Goal: Information Seeking & Learning: Learn about a topic

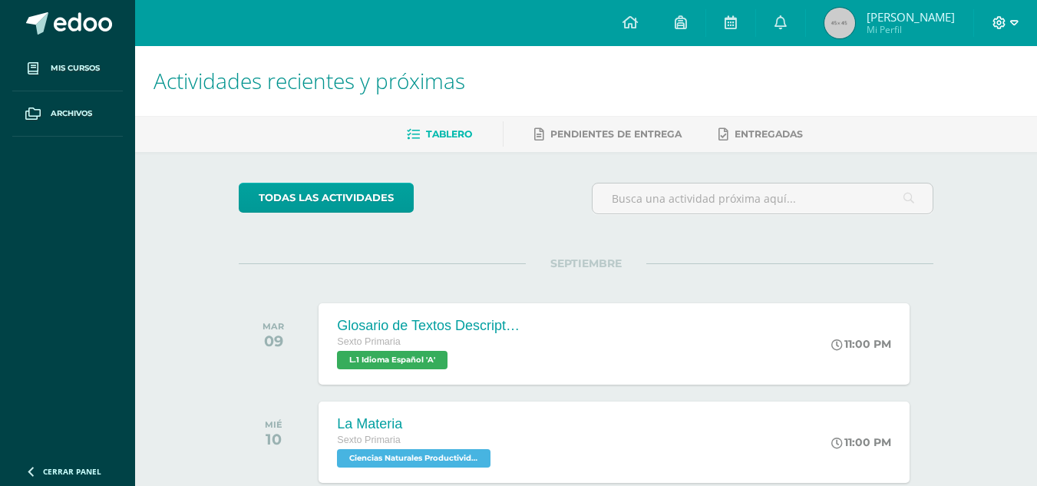
click at [1009, 21] on span at bounding box center [1006, 23] width 26 height 17
click at [984, 108] on span "Cerrar sesión" at bounding box center [965, 104] width 69 height 15
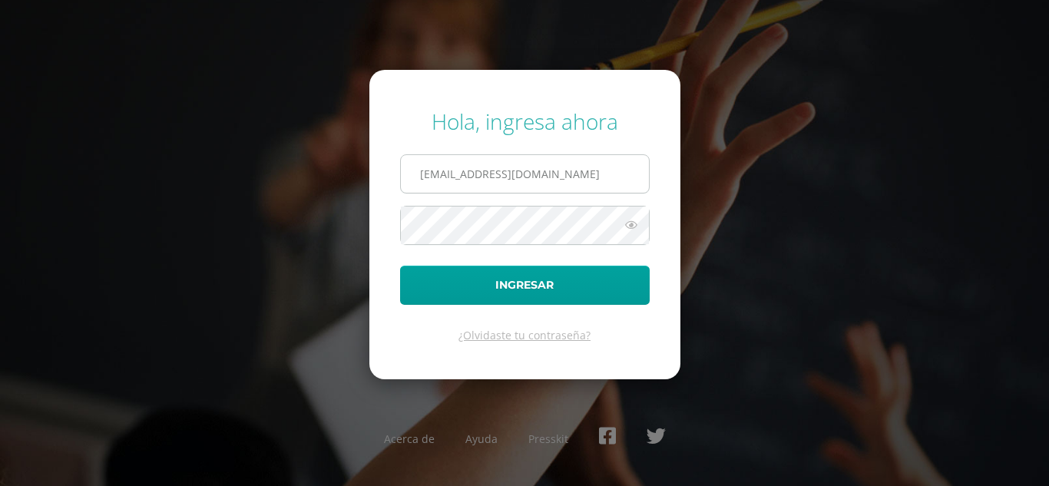
click at [580, 174] on input "2021122@laestrella.edu.gt" at bounding box center [525, 174] width 248 height 38
type input "39@laestrella.edu.gt"
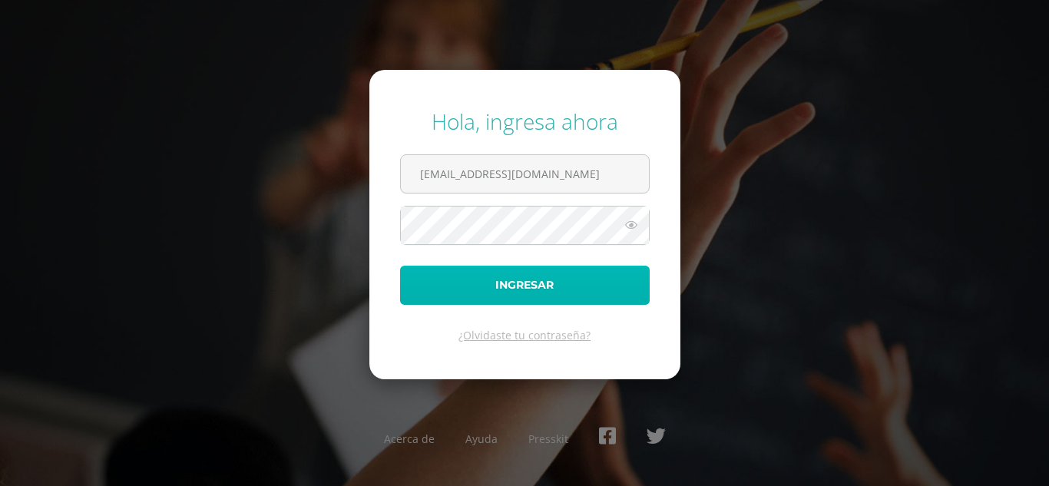
click at [554, 282] on button "Ingresar" at bounding box center [525, 285] width 250 height 39
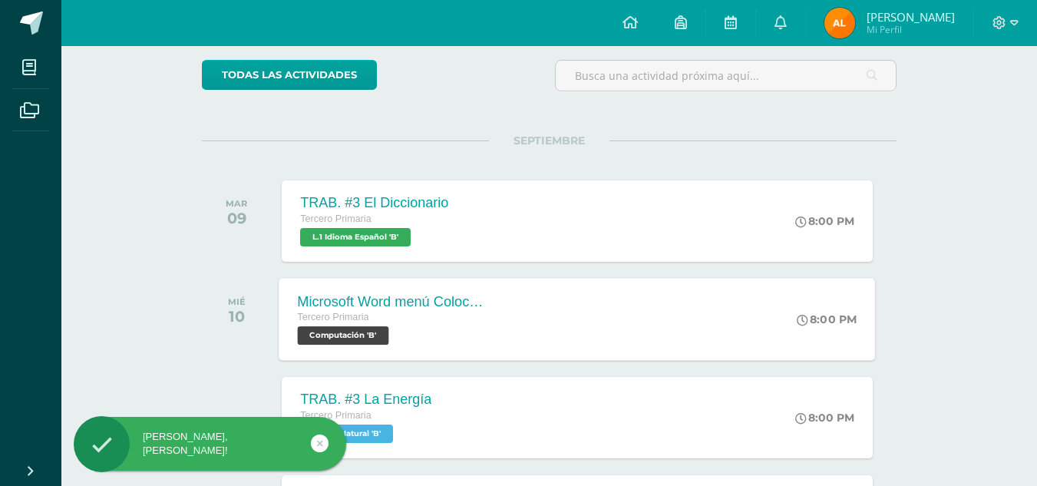
scroll to position [154, 0]
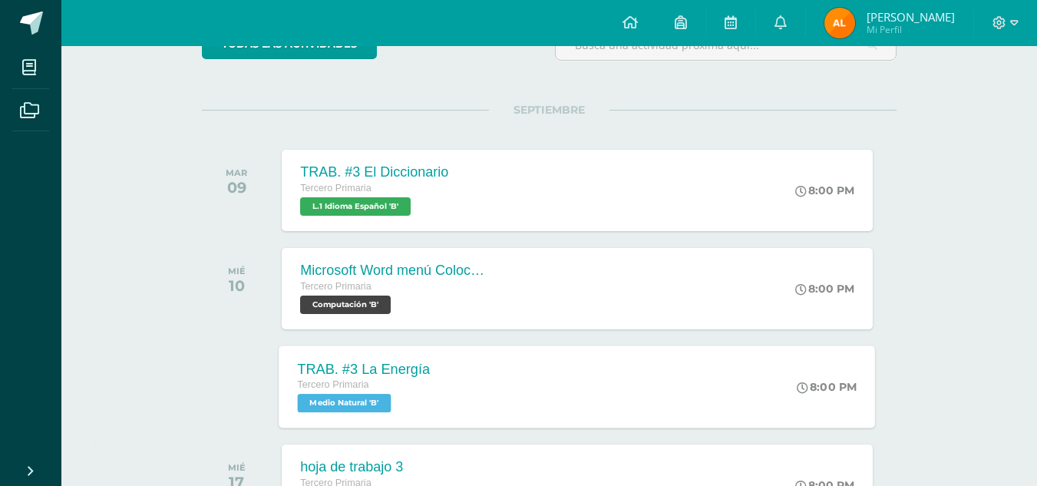
click at [569, 397] on div "TRAB. #3 La Energía Tercero Primaria Medio Natural 'B' 8:00 PM TRAB. #3 La Ener…" at bounding box center [577, 386] width 597 height 82
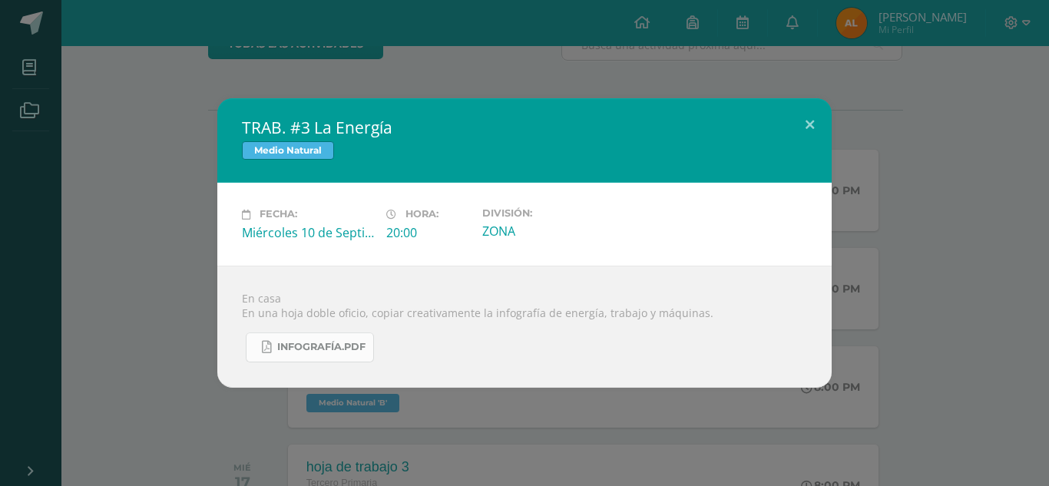
click at [299, 348] on span "Infografía.pdf" at bounding box center [321, 347] width 88 height 12
click at [806, 121] on button at bounding box center [810, 124] width 44 height 52
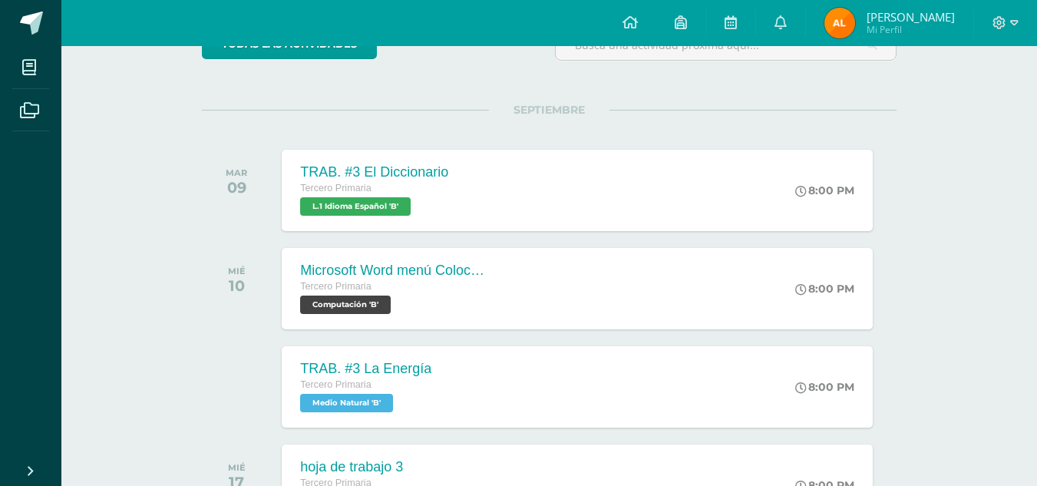
click at [985, 24] on div at bounding box center [1005, 23] width 63 height 46
click at [1012, 24] on icon at bounding box center [1014, 23] width 8 height 14
click at [957, 111] on span "Cerrar sesión" at bounding box center [965, 104] width 69 height 15
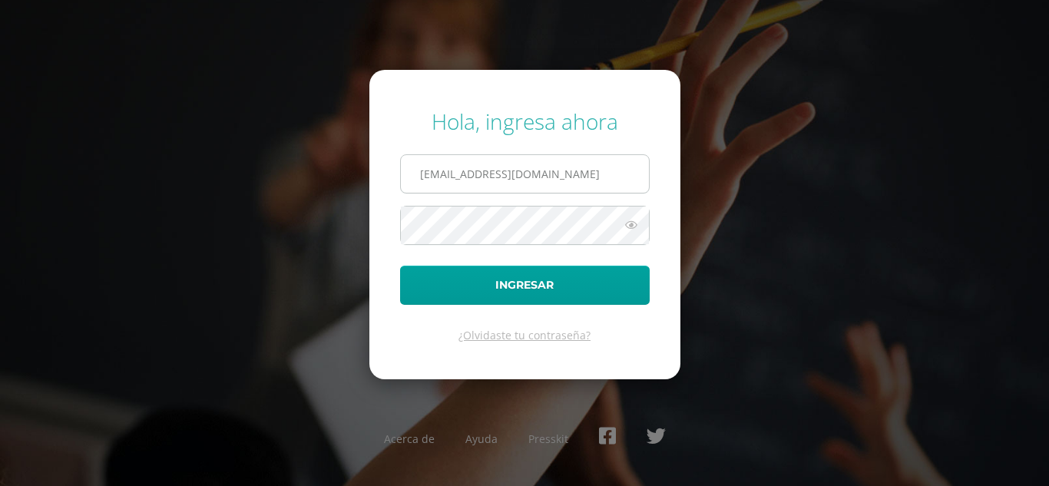
click at [566, 177] on input "[EMAIL_ADDRESS][DOMAIN_NAME]" at bounding box center [525, 174] width 248 height 38
type input "2021122@laestrella.edu.gt"
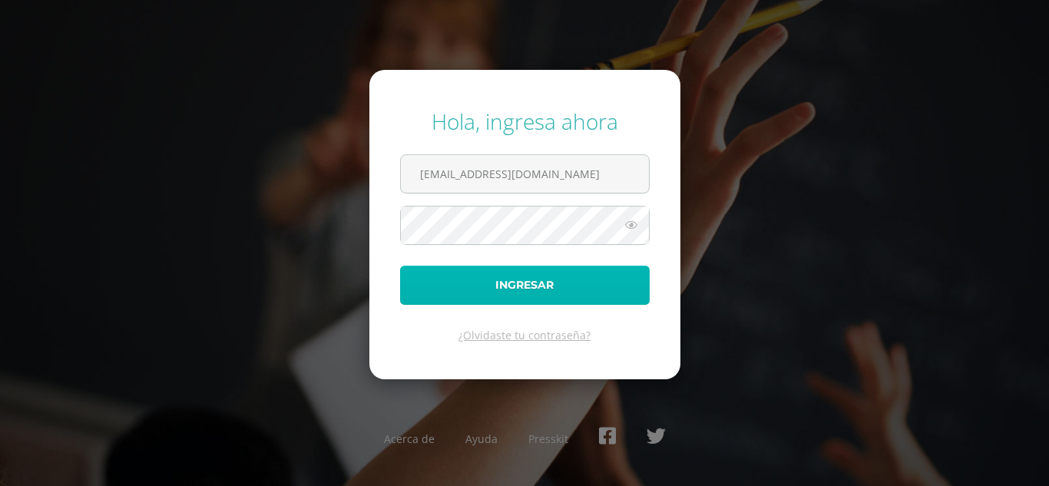
click at [542, 290] on button "Ingresar" at bounding box center [525, 285] width 250 height 39
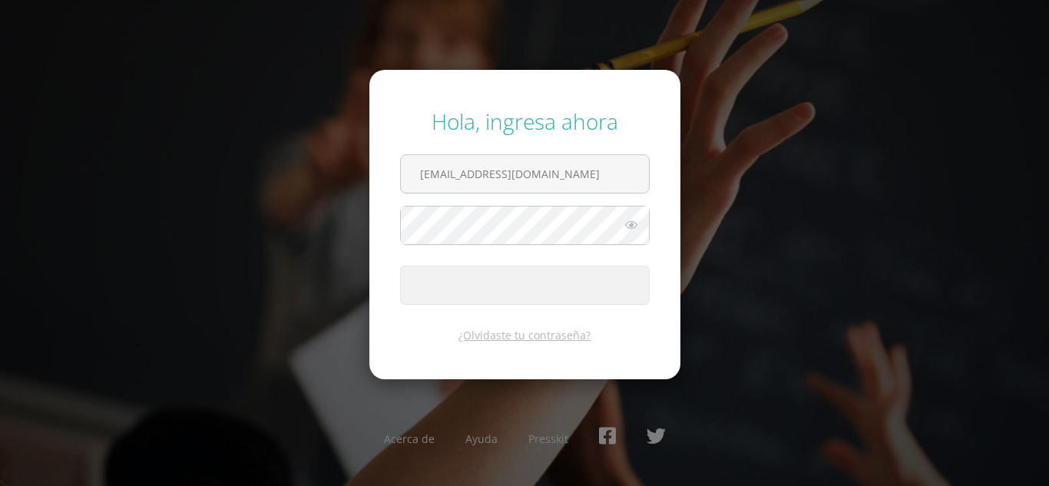
click at [542, 290] on button "Ingresar" at bounding box center [525, 285] width 250 height 39
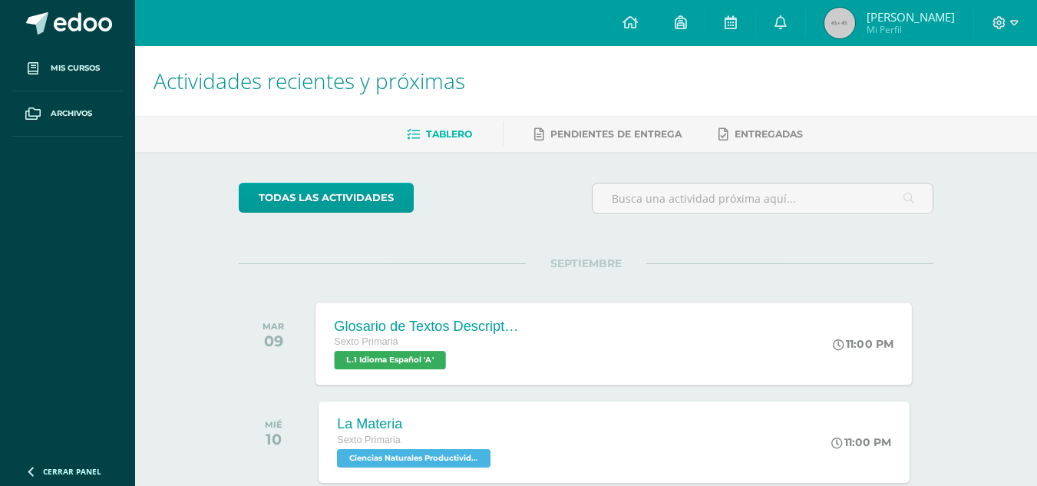
click at [470, 359] on div "Sexto Primaria L.1 Idioma Español 'A'" at bounding box center [428, 351] width 186 height 35
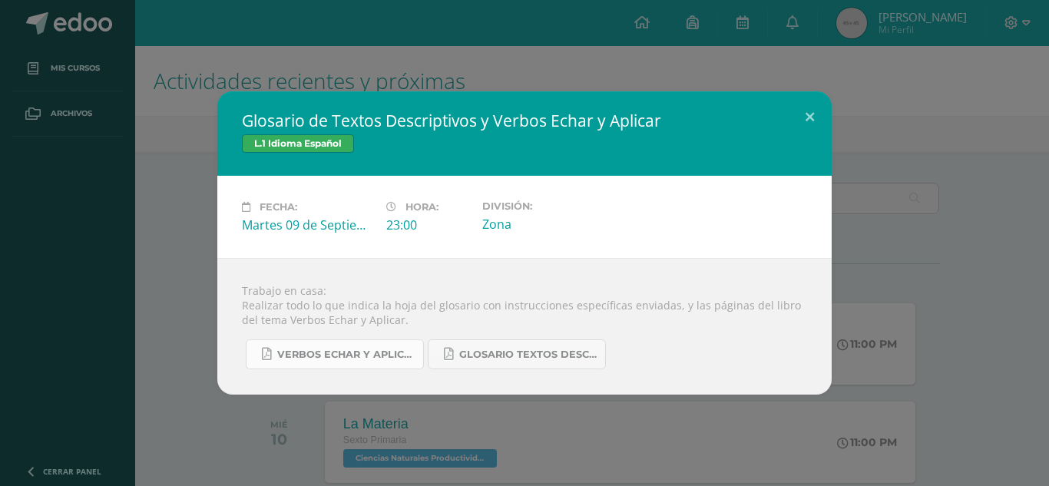
click at [309, 350] on span "Verbos echar y Aplicar.pdf" at bounding box center [346, 355] width 138 height 12
